Goal: Check status: Check status

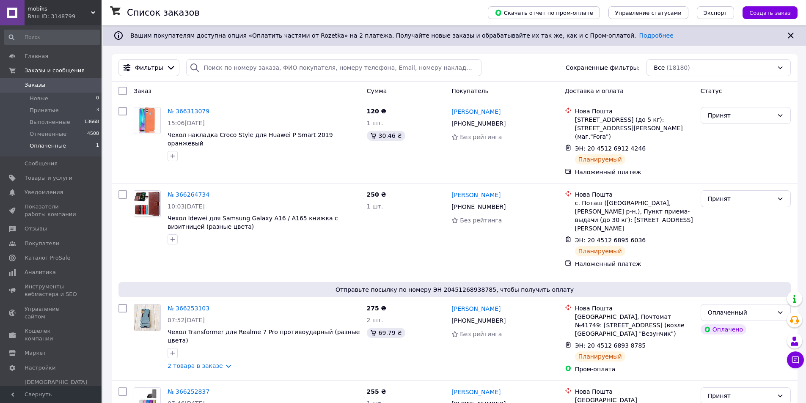
click at [61, 150] on span "Оплаченные" at bounding box center [48, 146] width 36 height 8
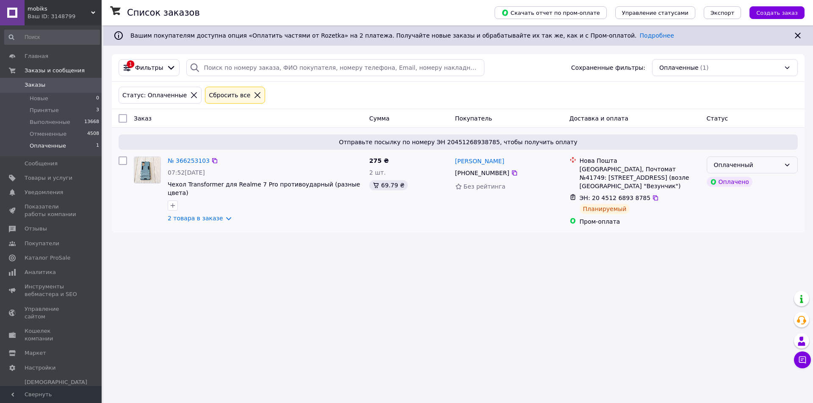
click at [767, 166] on div "Оплаченный" at bounding box center [747, 164] width 66 height 9
click at [748, 199] on li "Выполнен" at bounding box center [752, 198] width 90 height 15
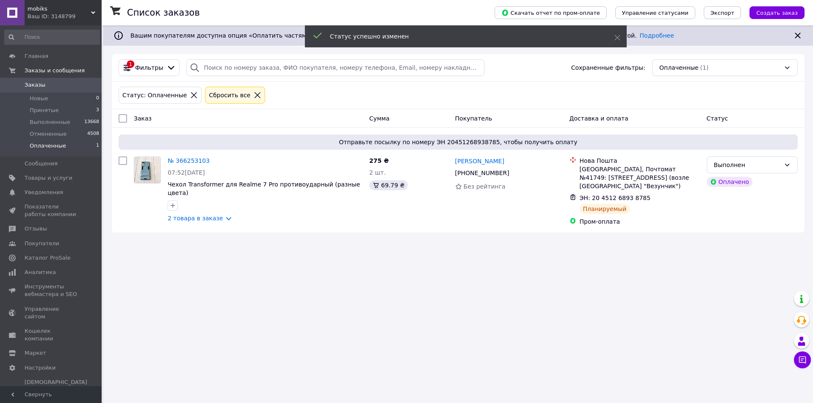
click at [57, 112] on li "Принятые 3" at bounding box center [52, 111] width 104 height 12
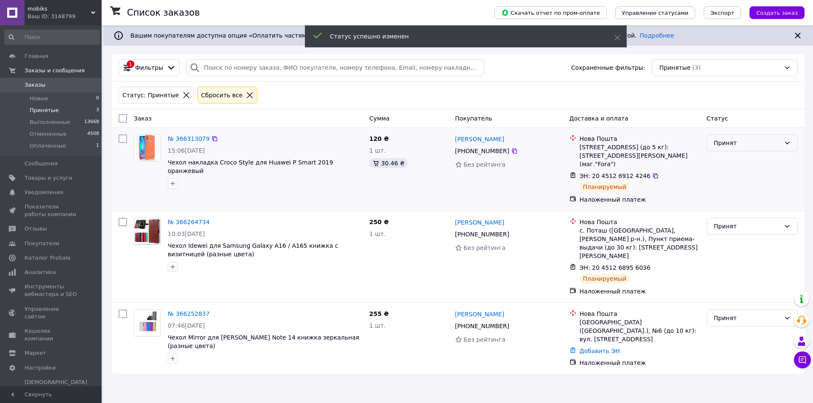
click at [739, 146] on div "Принят" at bounding box center [751, 143] width 91 height 17
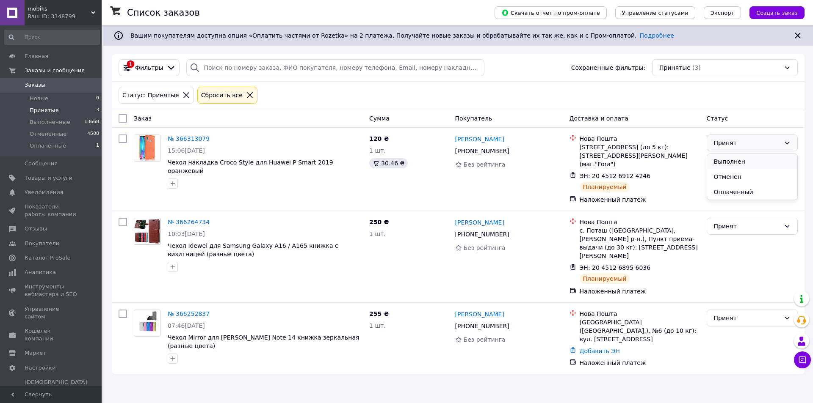
click at [739, 159] on li "Выполнен" at bounding box center [752, 161] width 90 height 15
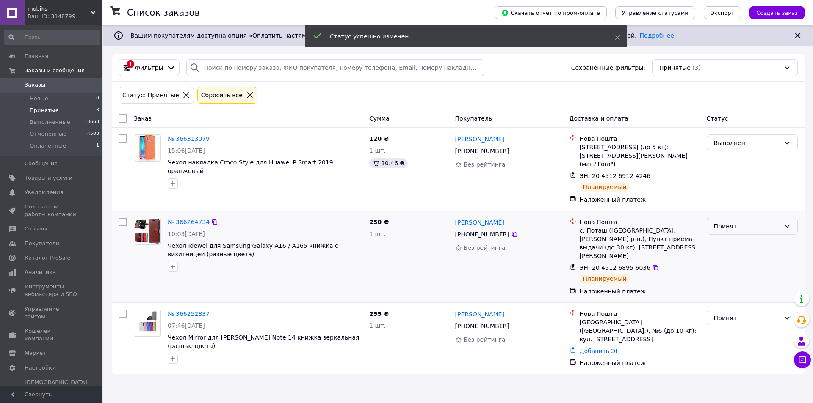
click at [738, 222] on div "Принят" at bounding box center [747, 226] width 66 height 9
click at [739, 236] on li "Выполнен" at bounding box center [752, 236] width 90 height 15
click at [737, 314] on div "Принят" at bounding box center [747, 318] width 66 height 9
click at [735, 321] on li "Выполнен" at bounding box center [752, 319] width 90 height 15
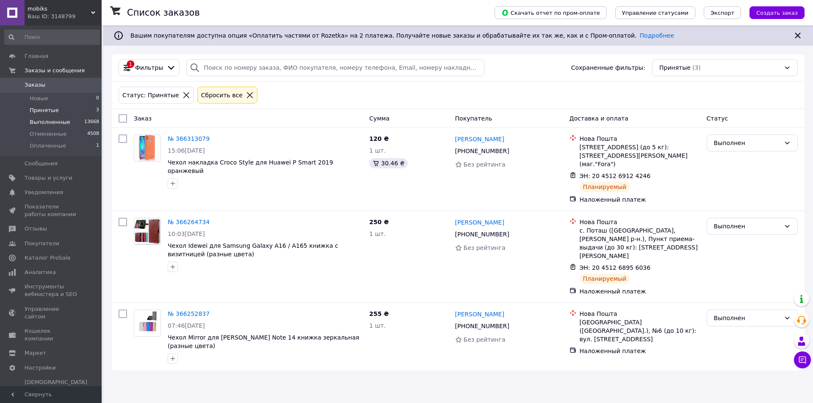
click at [56, 121] on span "Выполненные" at bounding box center [50, 123] width 41 height 8
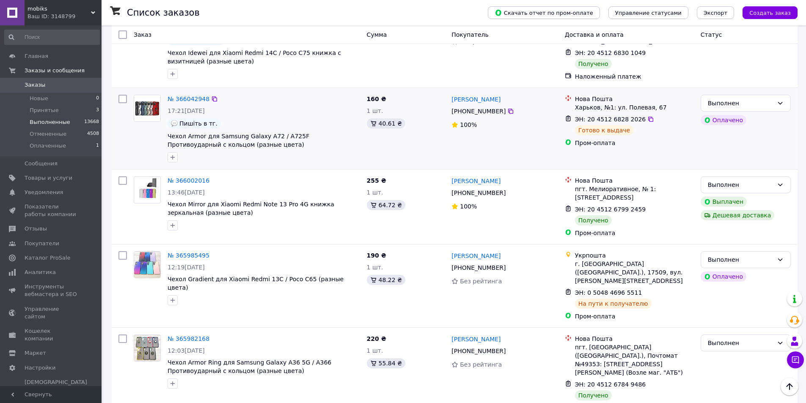
scroll to position [847, 0]
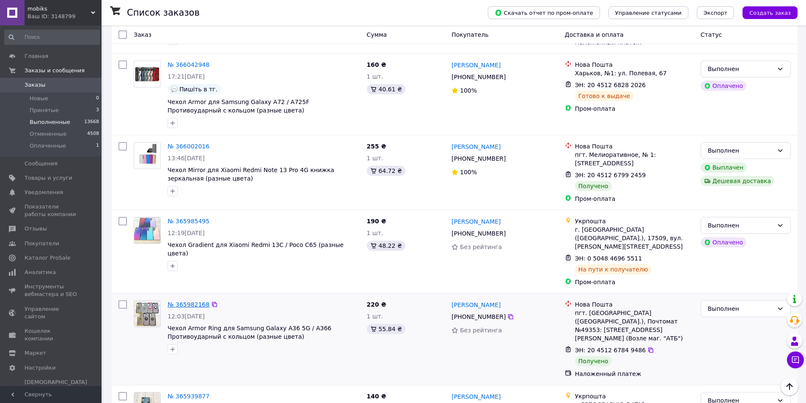
click at [192, 301] on link "№ 365982168" at bounding box center [189, 304] width 42 height 7
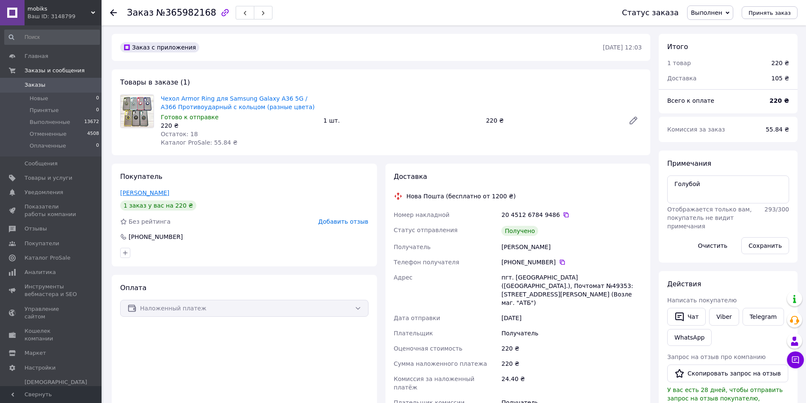
click at [137, 194] on link "Довга Тетяна" at bounding box center [144, 193] width 49 height 7
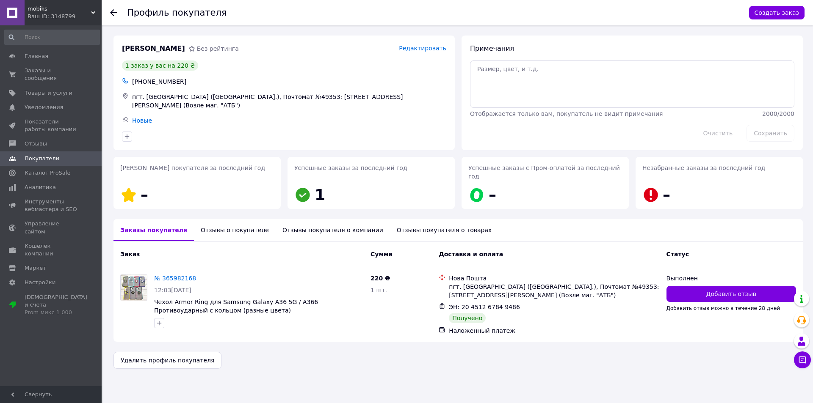
click at [224, 225] on div "Отзывы о покупателе" at bounding box center [235, 230] width 82 height 22
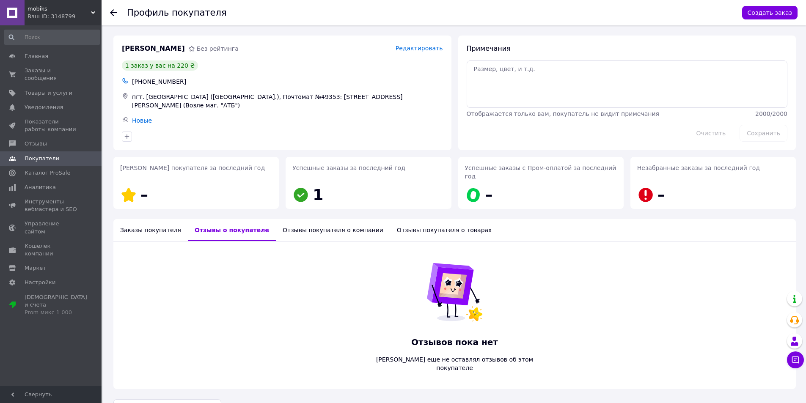
click at [154, 219] on div "Заказы покупателя" at bounding box center [150, 230] width 74 height 22
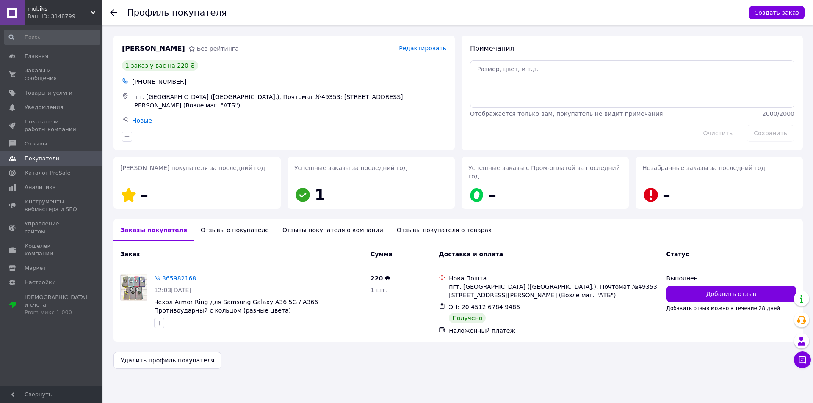
click at [302, 219] on div "Отзывы покупателя о компании" at bounding box center [333, 230] width 114 height 22
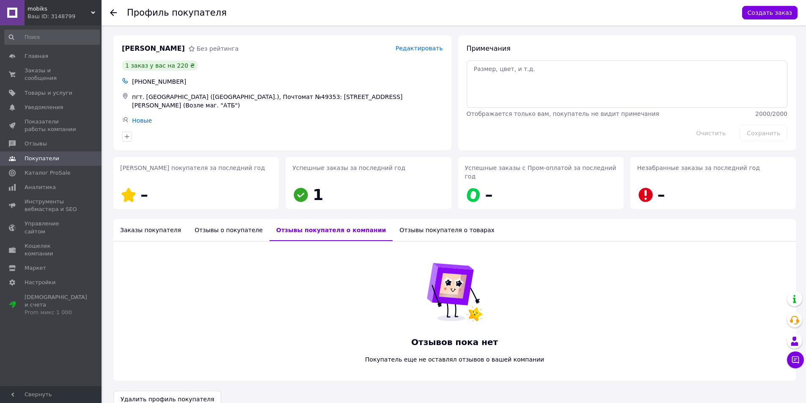
drag, startPoint x: 232, startPoint y: 219, endPoint x: 164, endPoint y: 221, distance: 68.2
click at [231, 220] on div "Отзывы о покупателе" at bounding box center [229, 230] width 82 height 22
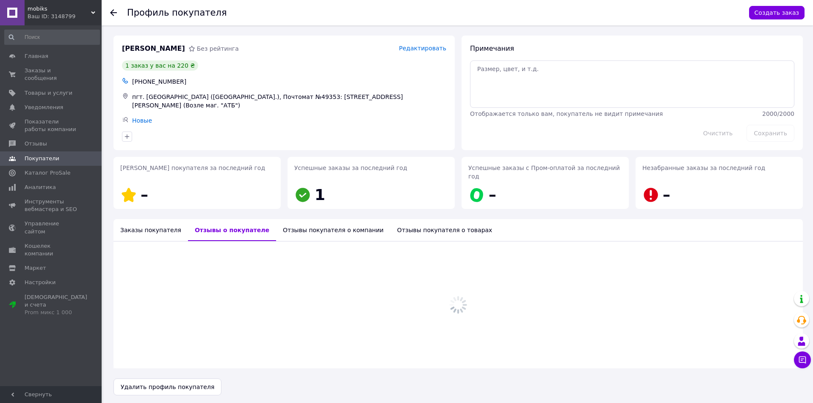
click at [146, 221] on div "Заказы покупателя" at bounding box center [150, 230] width 74 height 22
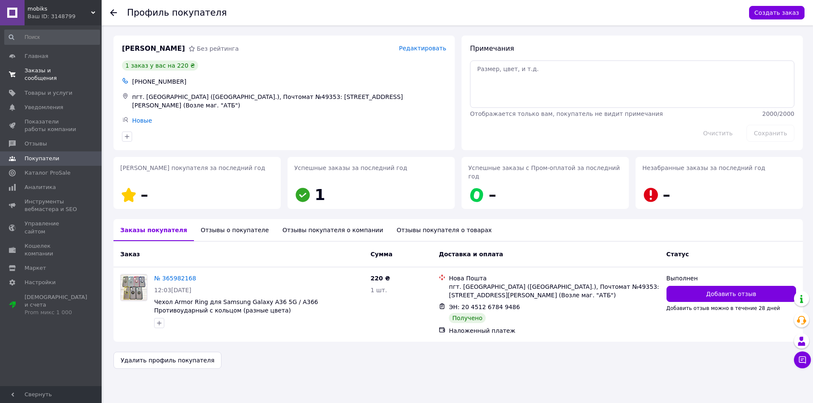
click at [62, 69] on span "Заказы и сообщения" at bounding box center [52, 74] width 54 height 15
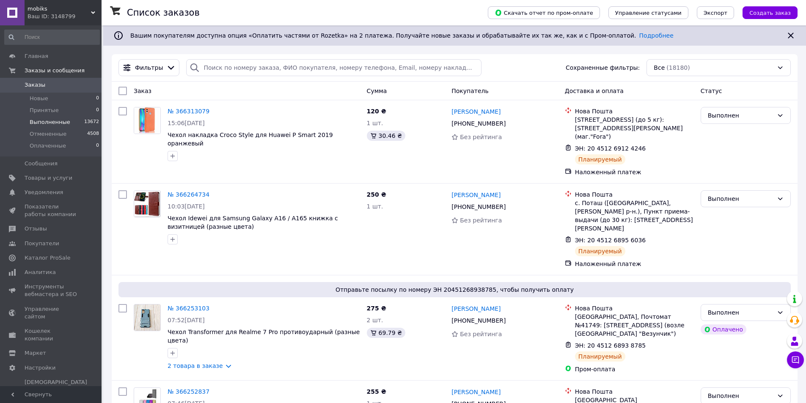
click at [72, 121] on li "Выполненные 13672" at bounding box center [52, 122] width 104 height 12
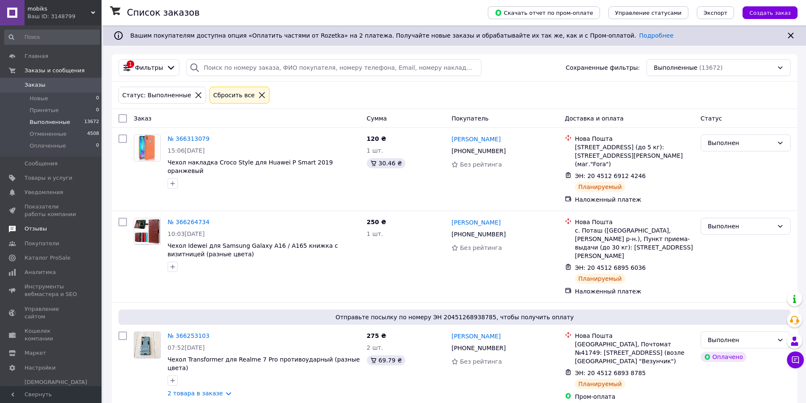
click at [33, 223] on link "Отзывы" at bounding box center [52, 229] width 104 height 14
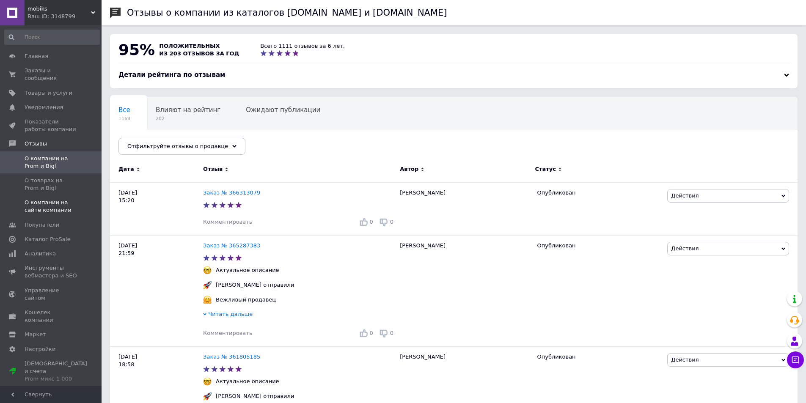
click at [44, 200] on span "О компании на сайте компании" at bounding box center [52, 206] width 54 height 15
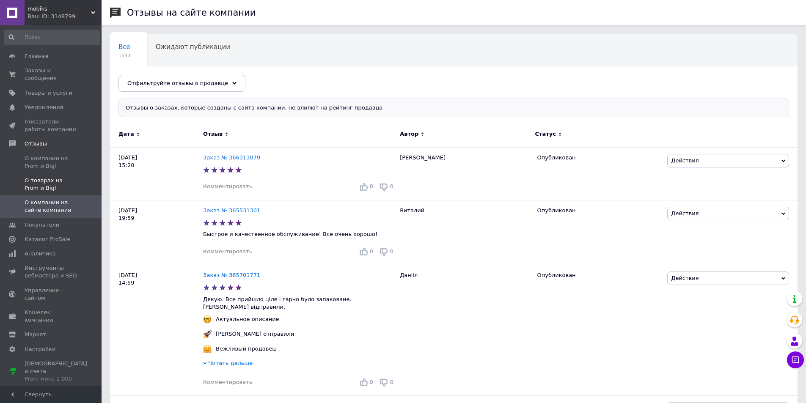
click at [47, 182] on span "О товарах на Prom и Bigl" at bounding box center [52, 184] width 54 height 15
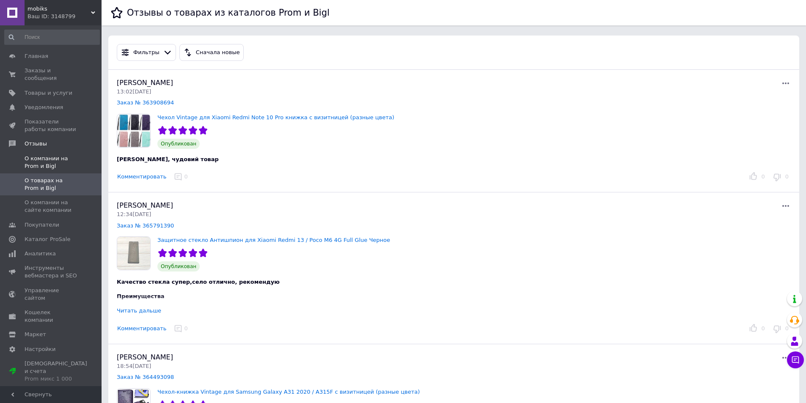
click at [55, 155] on span "О компании на Prom и Bigl" at bounding box center [52, 162] width 54 height 15
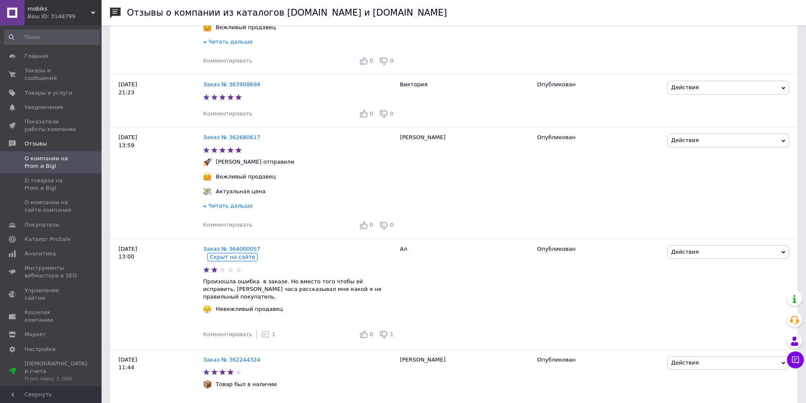
scroll to position [847, 0]
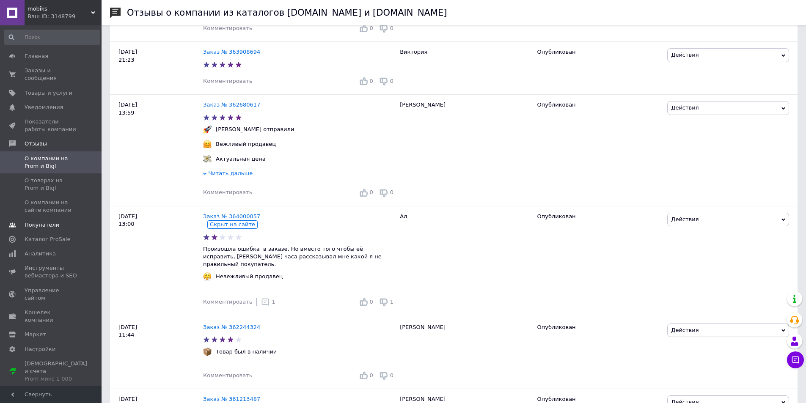
click at [50, 221] on span "Покупатели" at bounding box center [42, 225] width 35 height 8
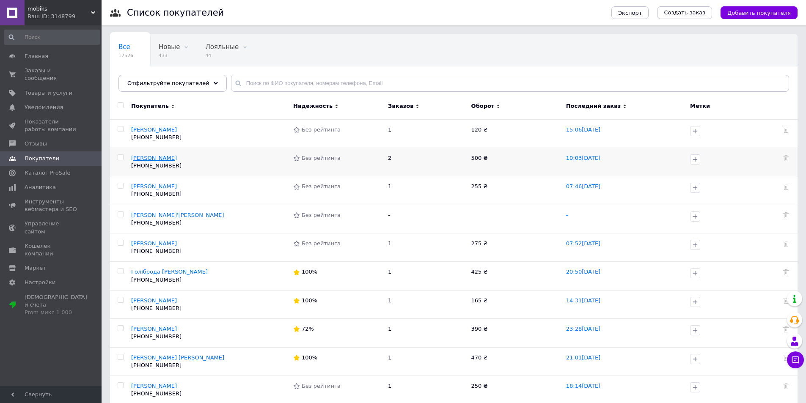
click at [158, 157] on span "[PERSON_NAME]" at bounding box center [154, 158] width 46 height 6
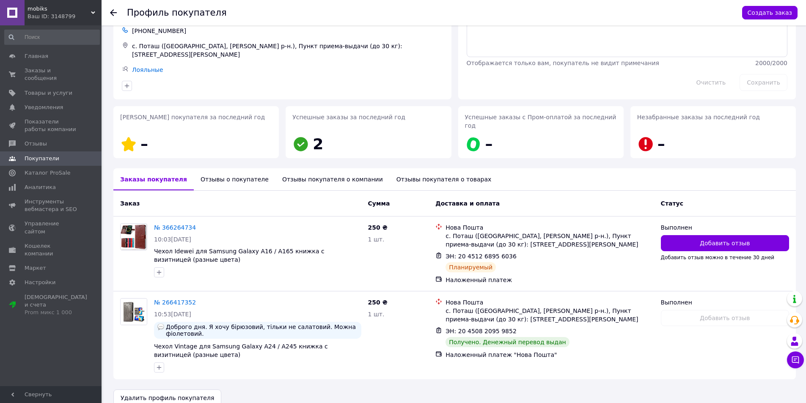
scroll to position [53, 0]
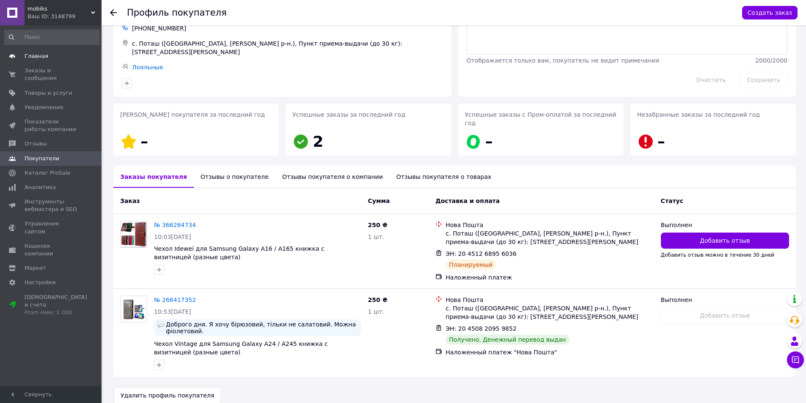
click at [41, 57] on span "Главная" at bounding box center [37, 56] width 24 height 8
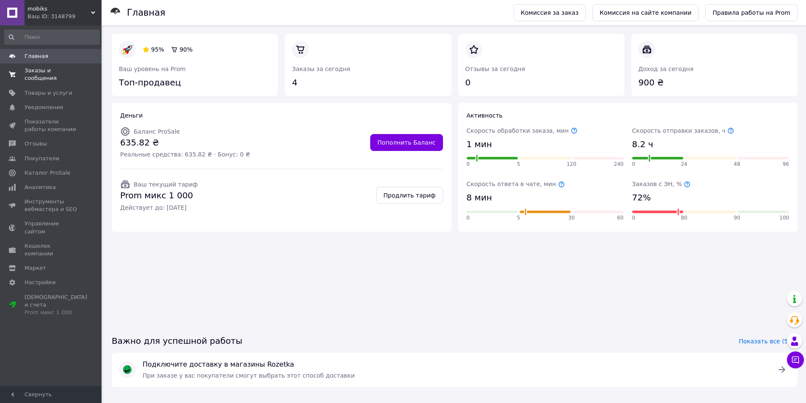
click at [48, 73] on span "Заказы и сообщения" at bounding box center [52, 74] width 54 height 15
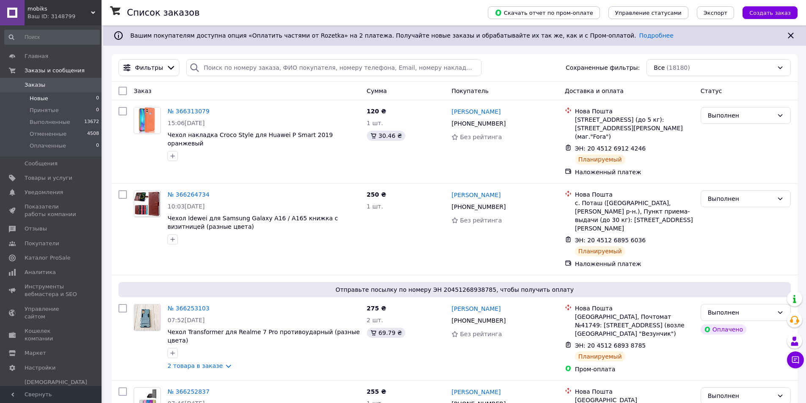
click at [91, 102] on li "Новые 0" at bounding box center [52, 99] width 104 height 12
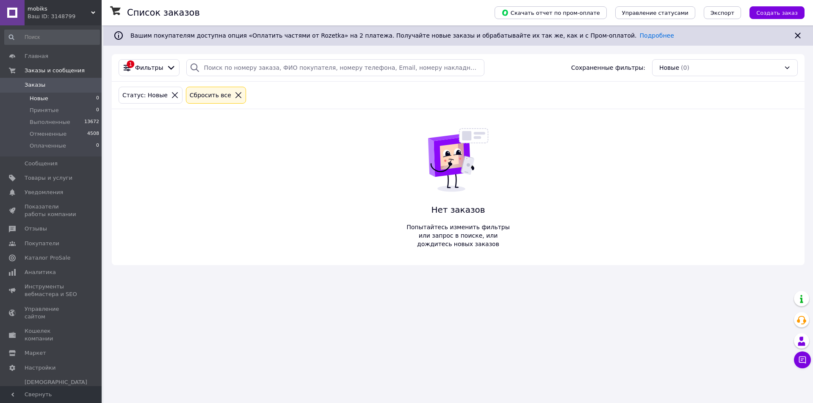
click at [76, 99] on li "Новые 0" at bounding box center [52, 99] width 104 height 12
click at [70, 110] on li "Принятые 0" at bounding box center [52, 111] width 104 height 12
click at [68, 119] on li "Выполненные 13672" at bounding box center [52, 122] width 104 height 12
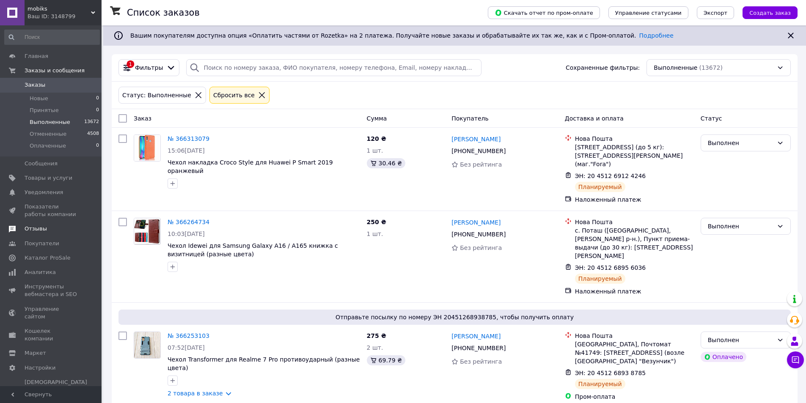
click at [57, 229] on span "Отзывы" at bounding box center [52, 229] width 54 height 8
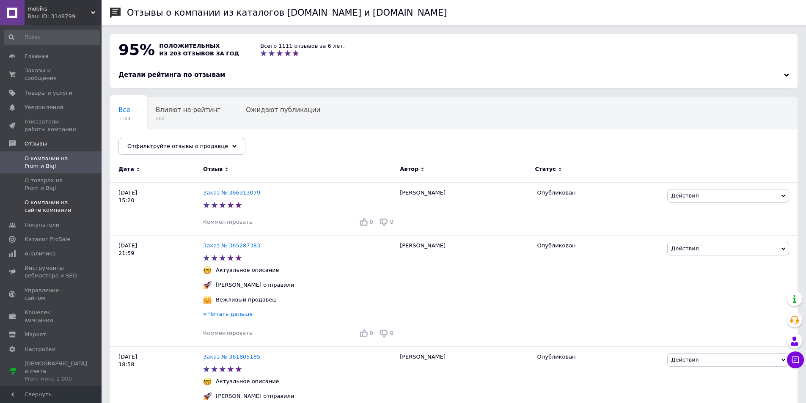
click at [58, 199] on span "О компании на сайте компании" at bounding box center [52, 206] width 54 height 15
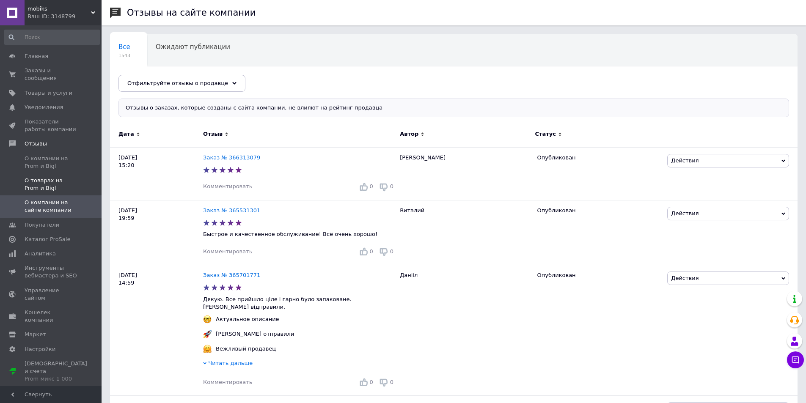
click at [57, 177] on span "О товарах на Prom и Bigl" at bounding box center [52, 184] width 54 height 15
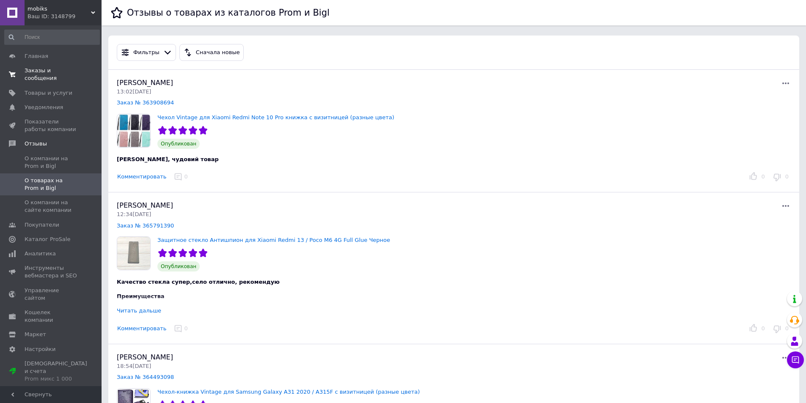
click at [66, 70] on span "Заказы и сообщения" at bounding box center [52, 74] width 54 height 15
